Goal: Information Seeking & Learning: Learn about a topic

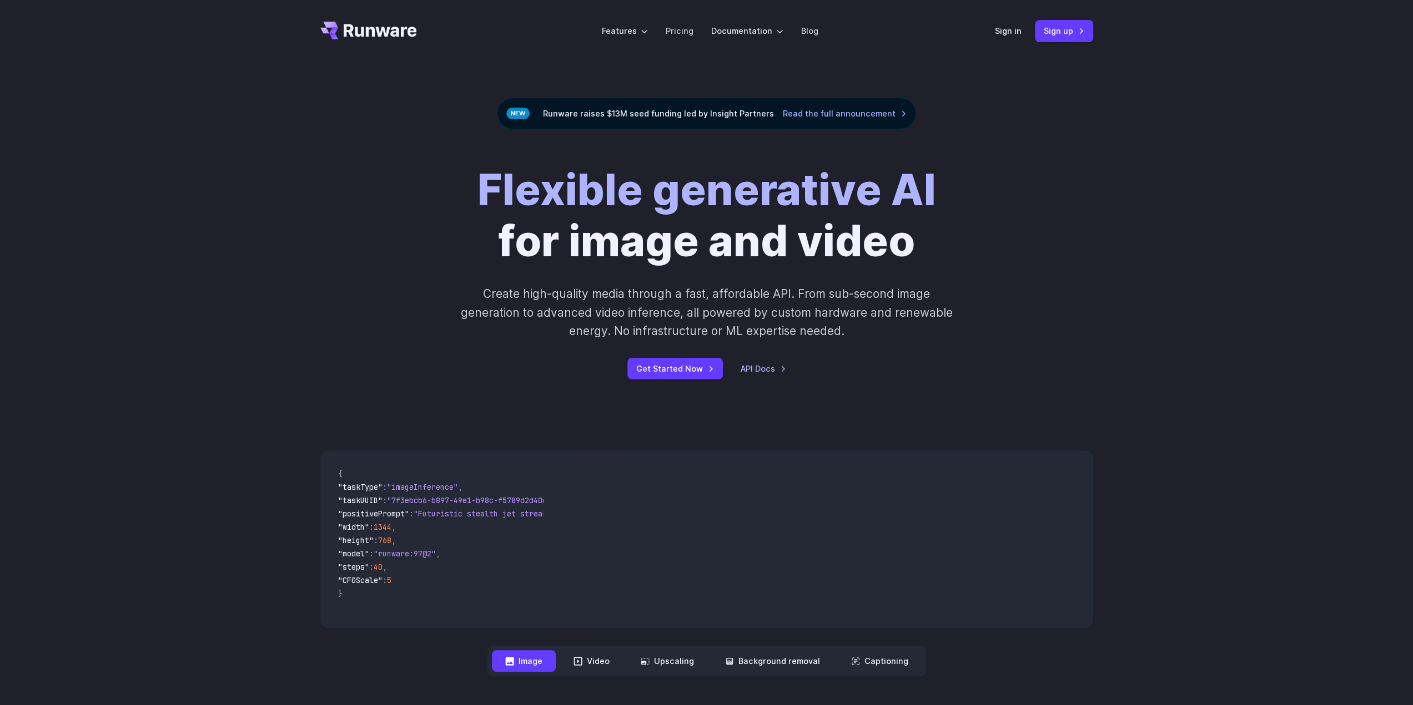
click at [520, 666] on button "Image" at bounding box center [524, 662] width 64 height 22
click at [679, 34] on link "Pricing" at bounding box center [680, 30] width 28 height 13
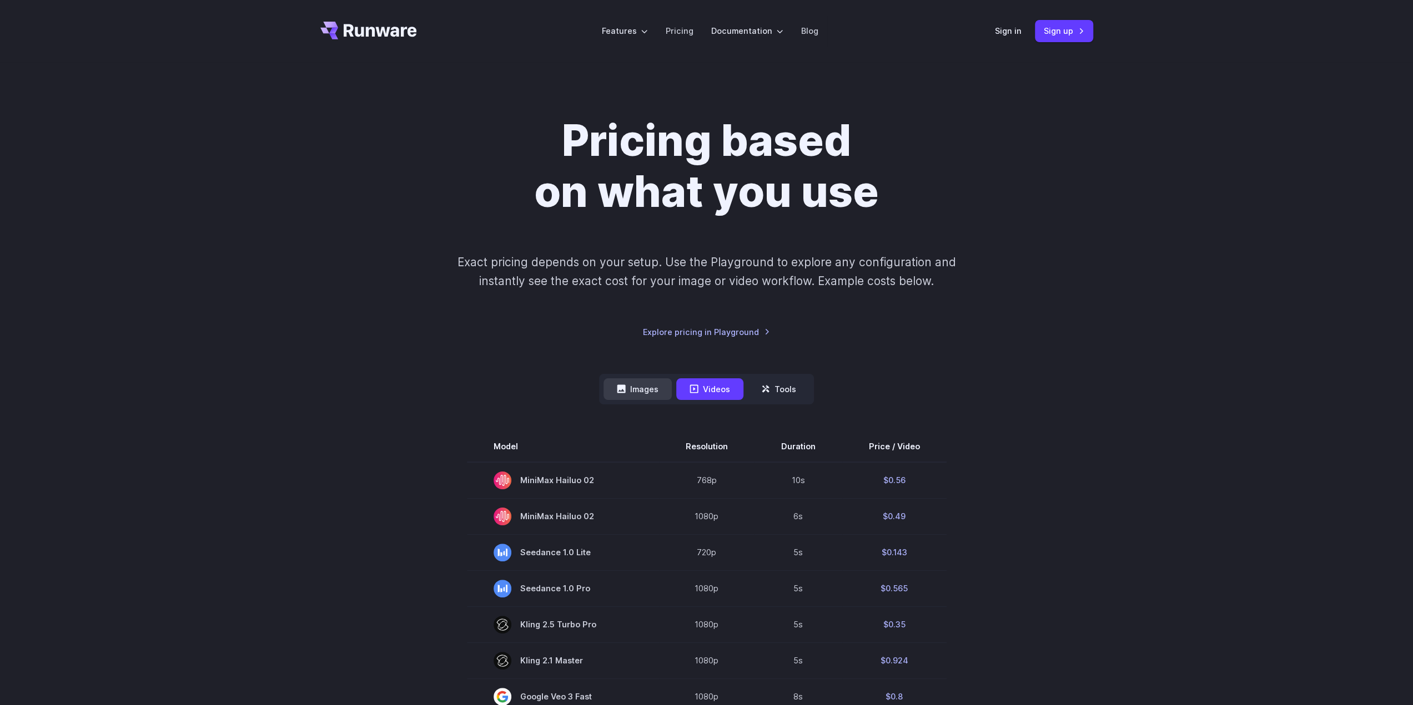
click at [625, 392] on icon at bounding box center [621, 389] width 8 height 8
click at [652, 389] on button "Images" at bounding box center [637, 390] width 68 height 22
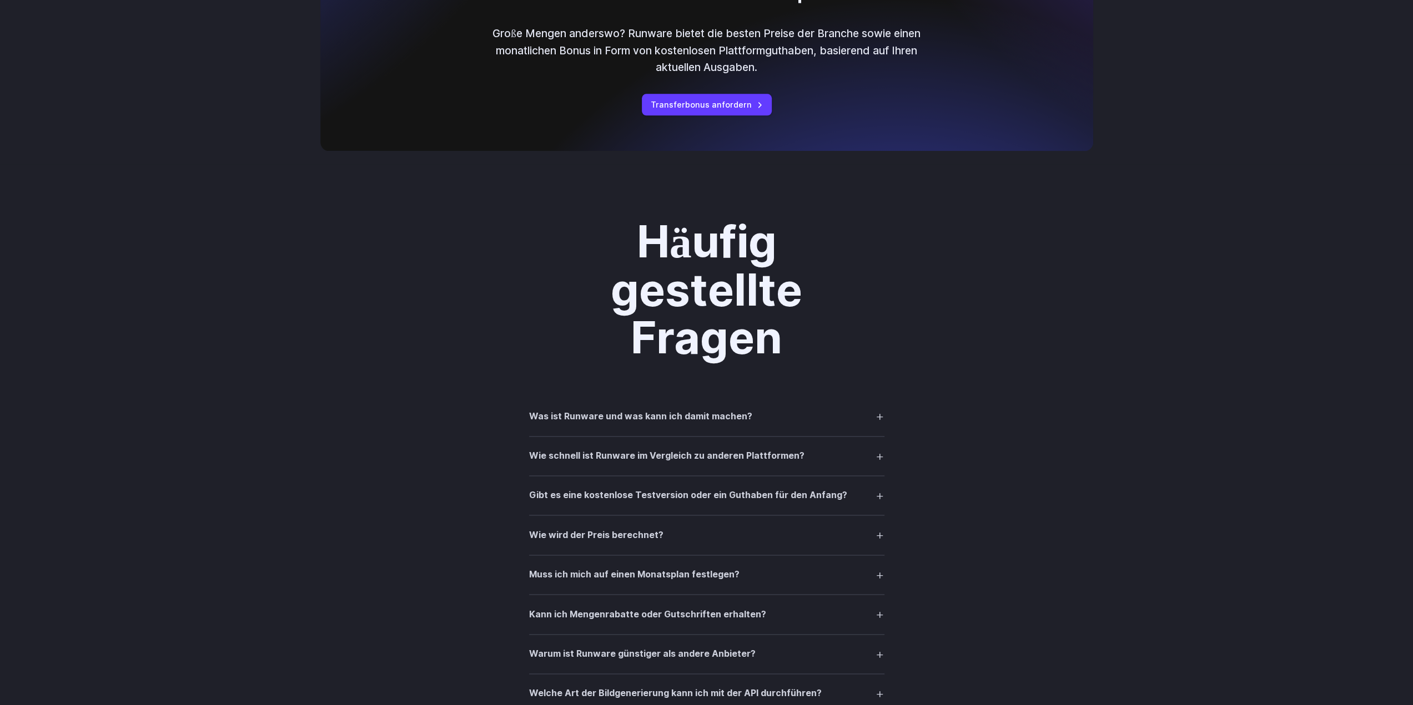
scroll to position [1443, 0]
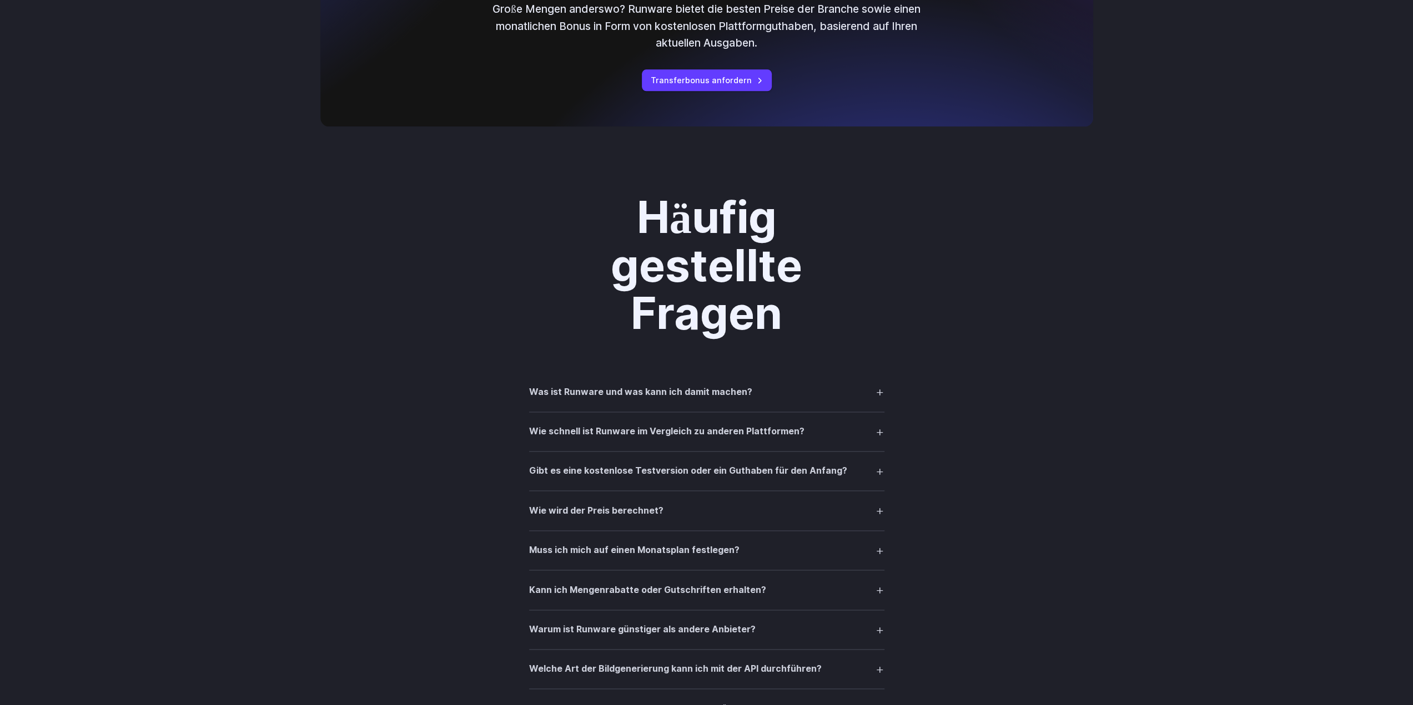
click at [880, 389] on summary "Was ist Runware und was kann ich damit machen?" at bounding box center [706, 391] width 355 height 21
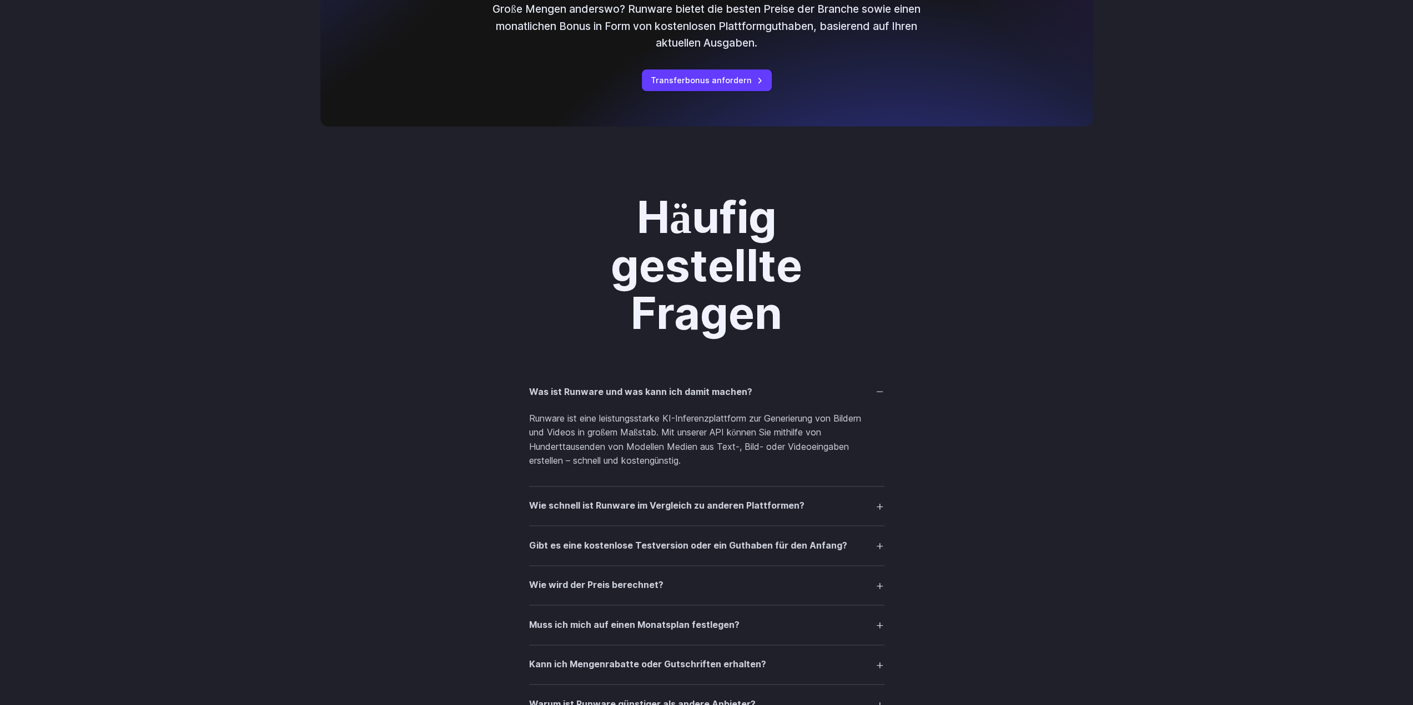
click at [879, 547] on summary "Gibt es eine kostenlose Testversion oder ein Guthaben für den Anfang?" at bounding box center [706, 545] width 355 height 21
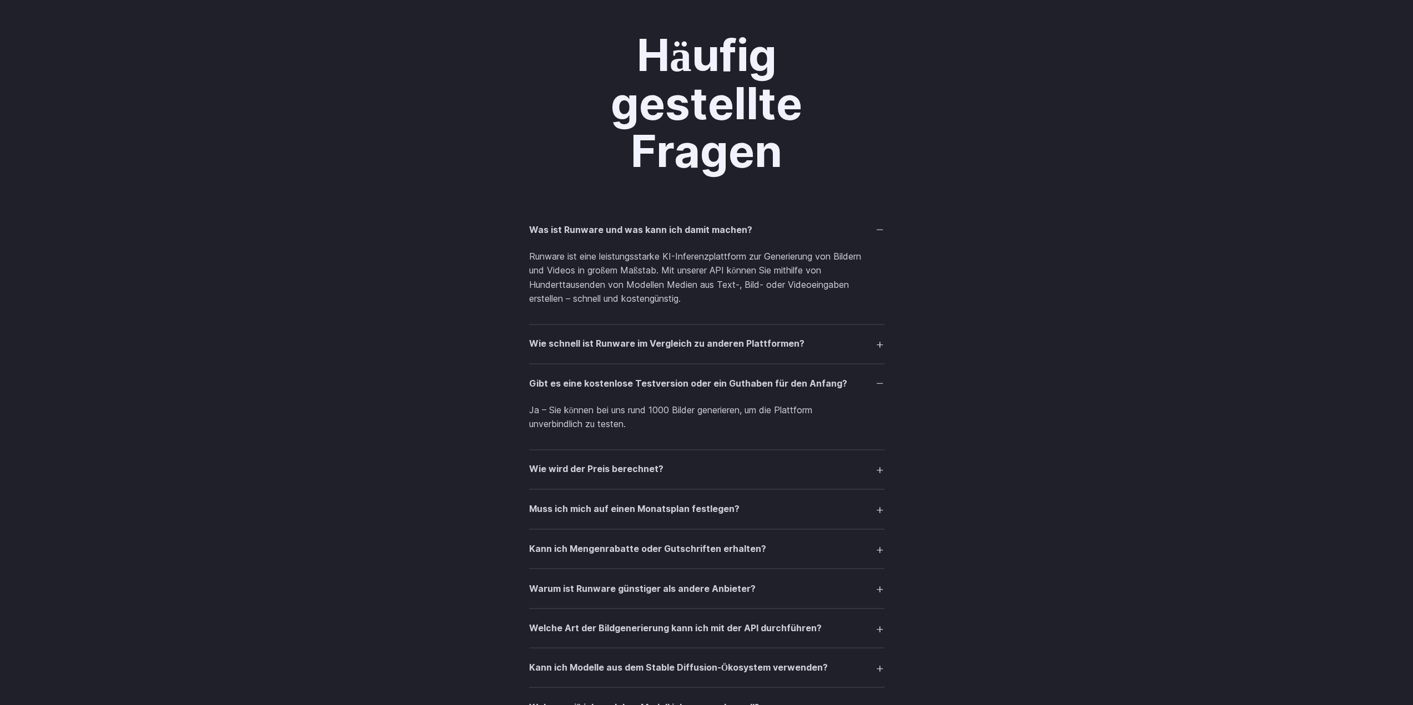
scroll to position [1610, 0]
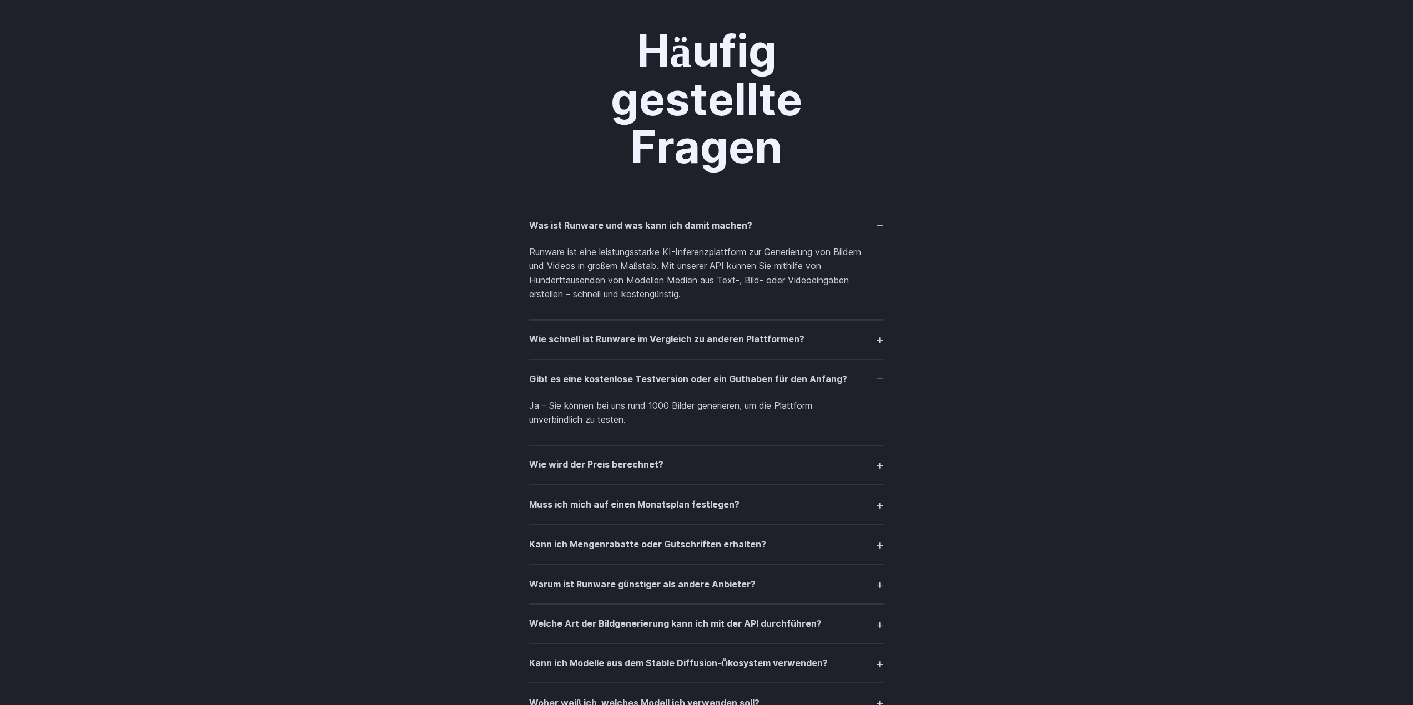
click at [882, 467] on summary "Wie wird der Preis berechnet?" at bounding box center [706, 465] width 355 height 21
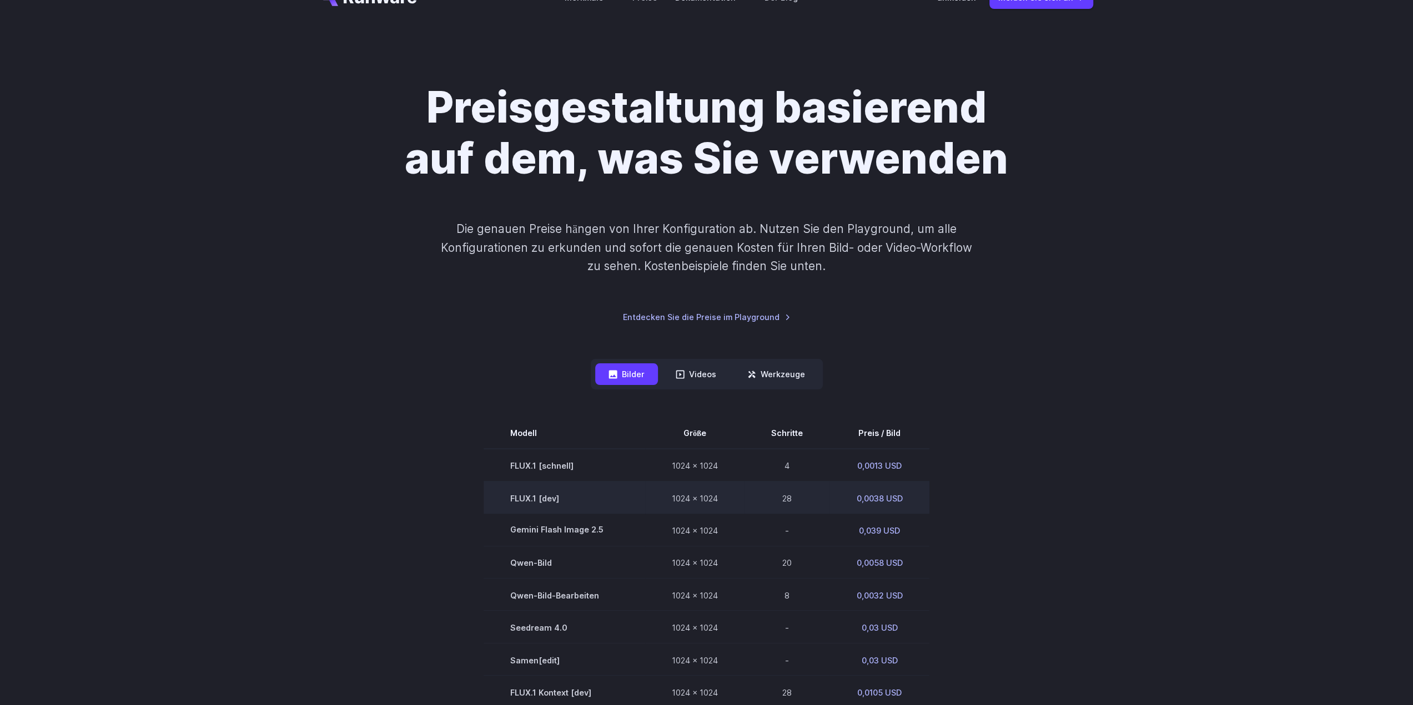
scroll to position [0, 0]
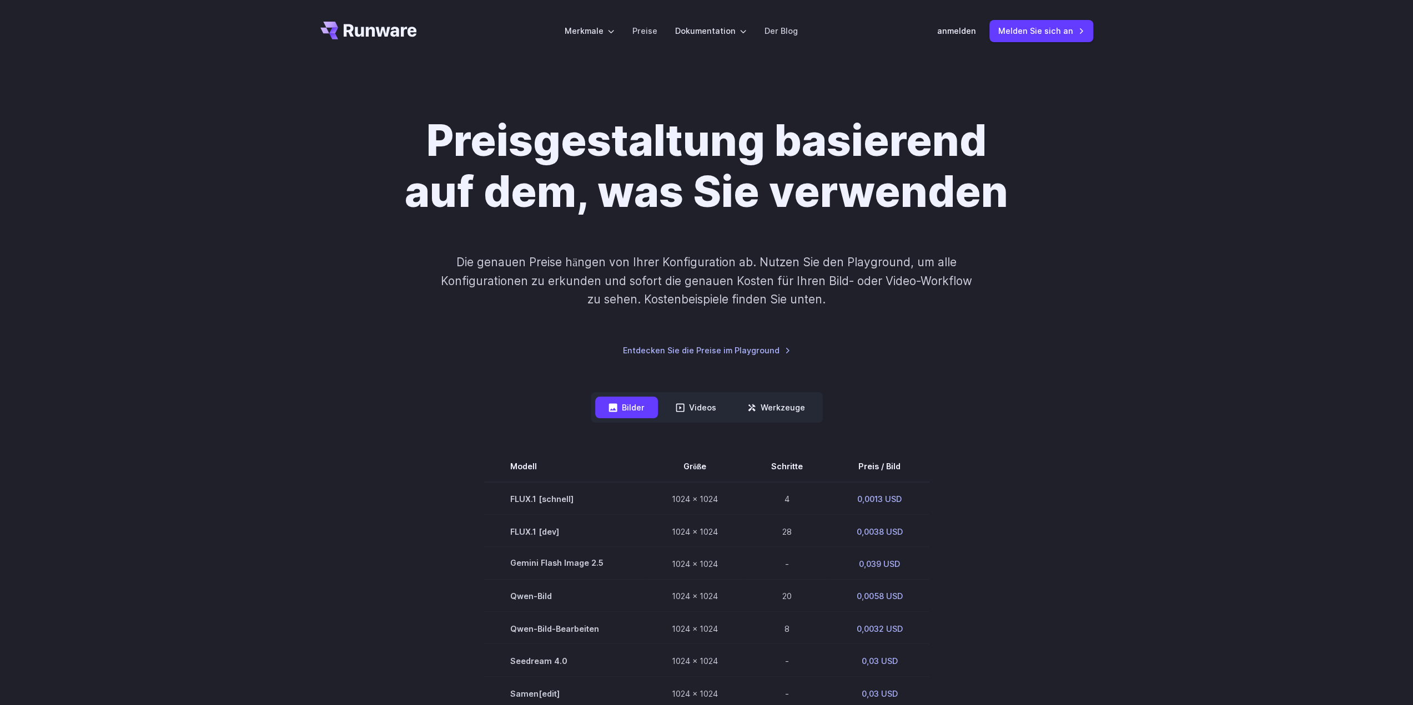
click at [368, 35] on icon "Gehe zu /" at bounding box center [380, 30] width 73 height 13
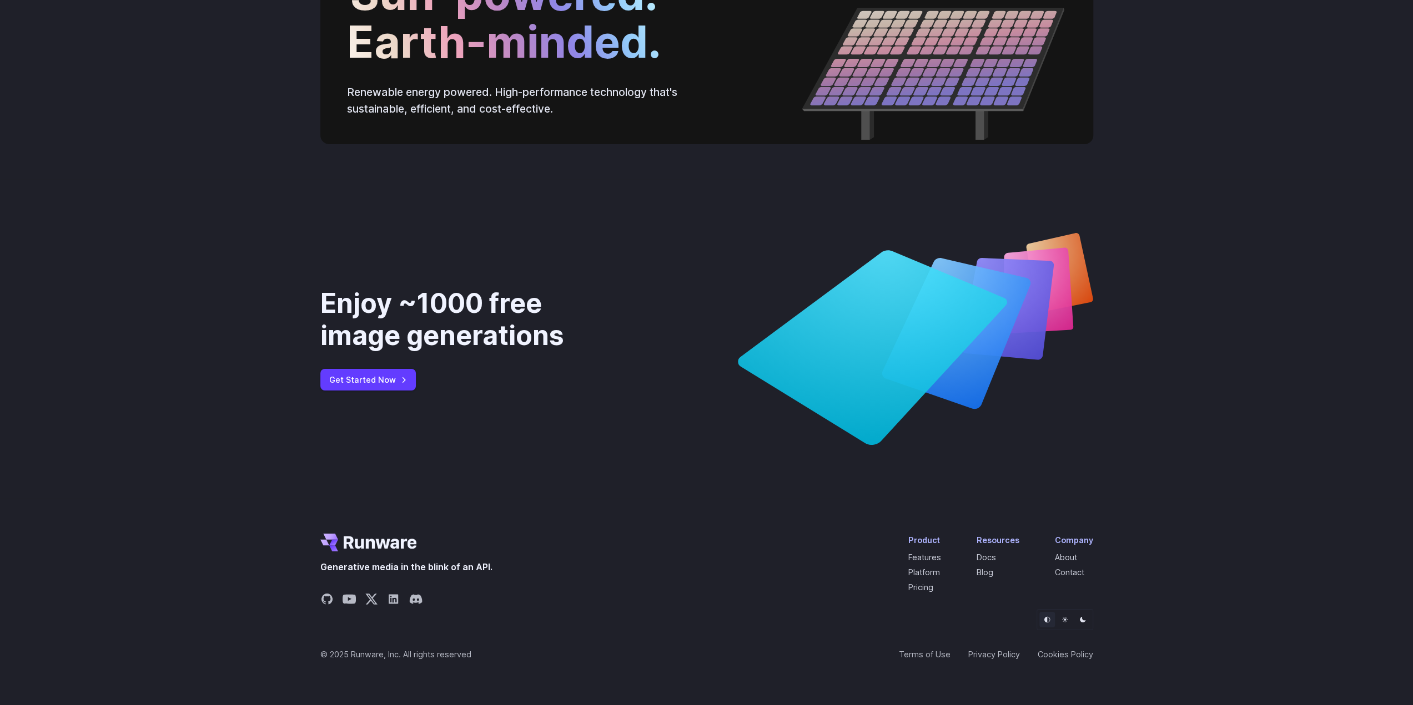
scroll to position [4124, 0]
